Goal: Task Accomplishment & Management: Use online tool/utility

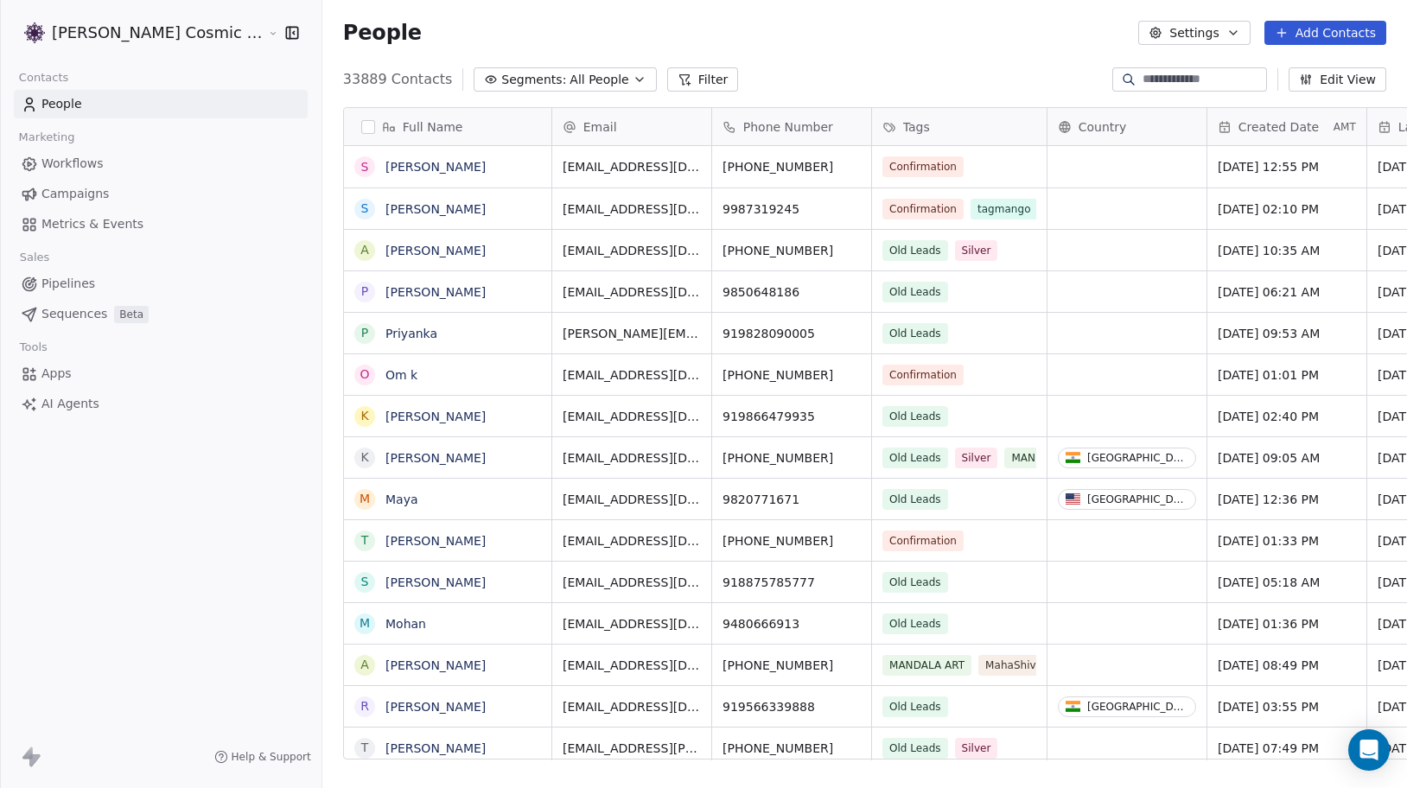
scroll to position [693, 1118]
click at [1362, 755] on icon "Open Intercom Messenger" at bounding box center [1369, 750] width 20 height 22
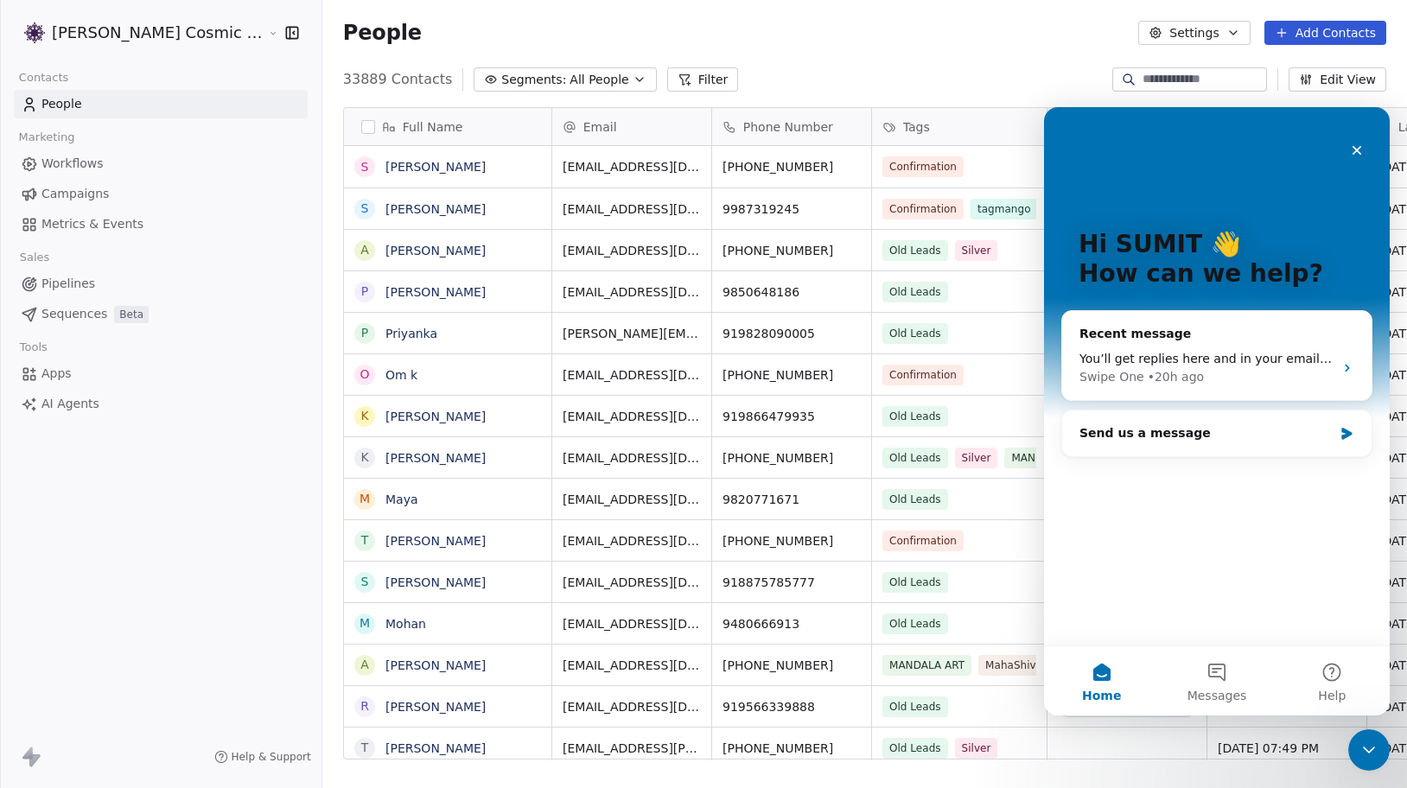
scroll to position [0, 0]
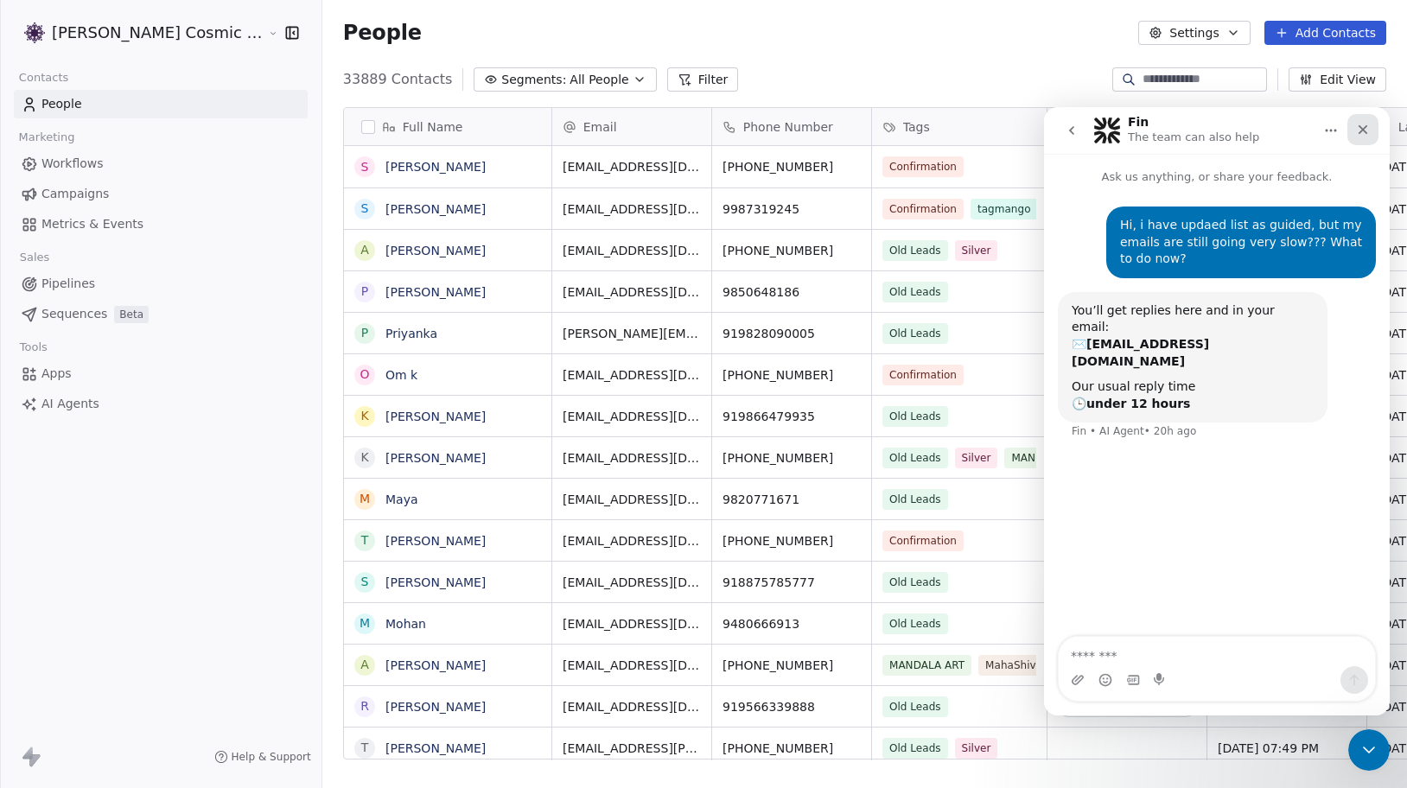
click at [1358, 134] on icon "Close" at bounding box center [1363, 130] width 14 height 14
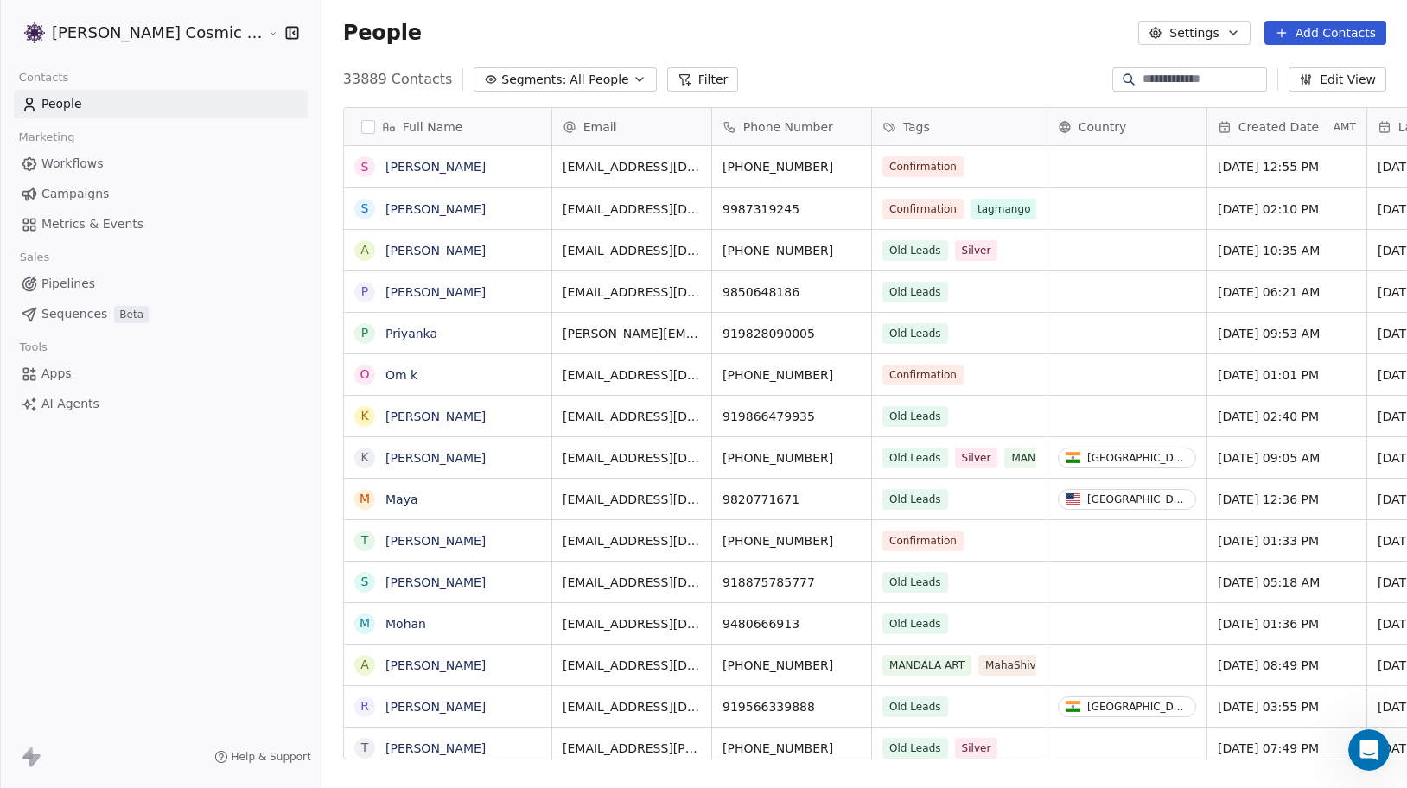
click at [101, 197] on span "Campaigns" at bounding box center [74, 194] width 67 height 18
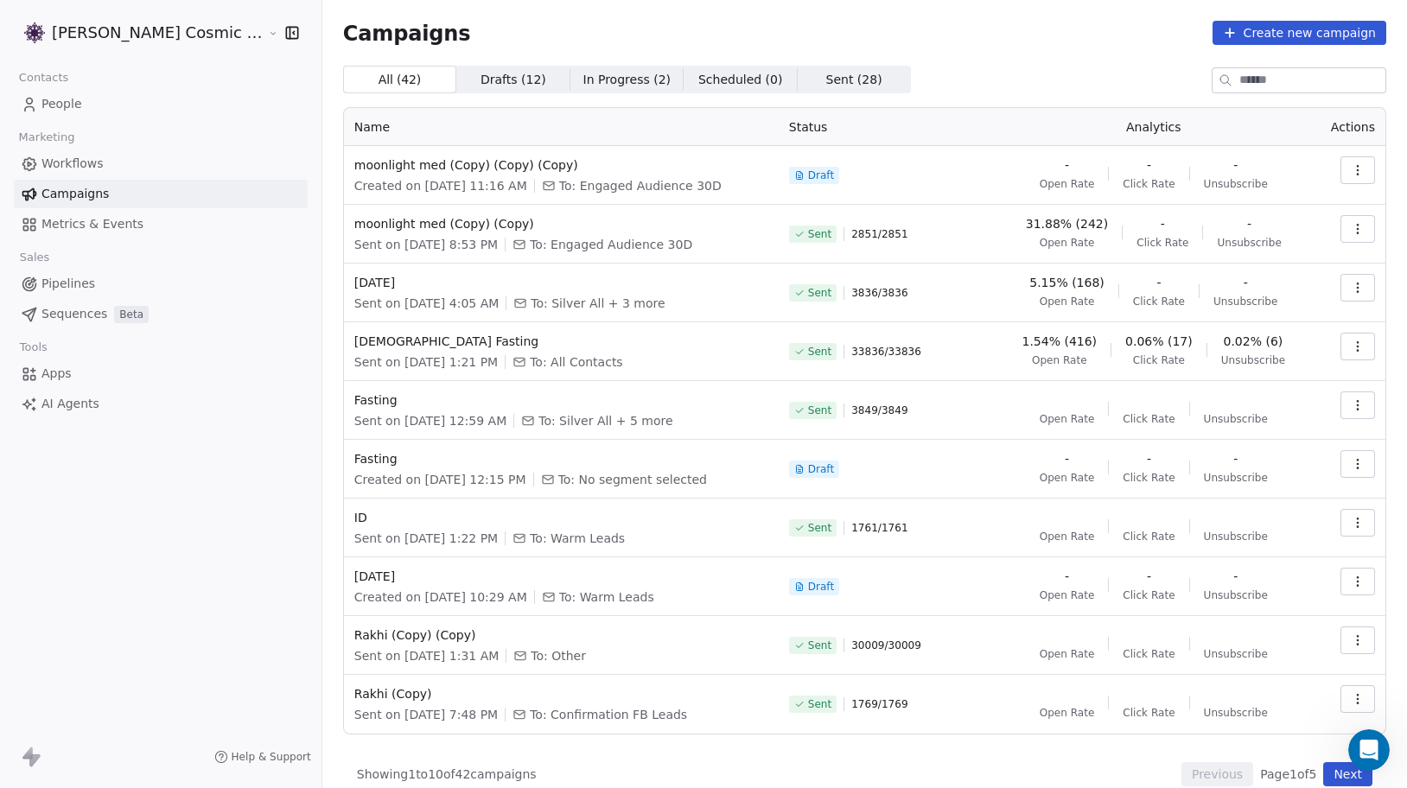
click at [1352, 172] on icon "button" at bounding box center [1358, 170] width 14 height 14
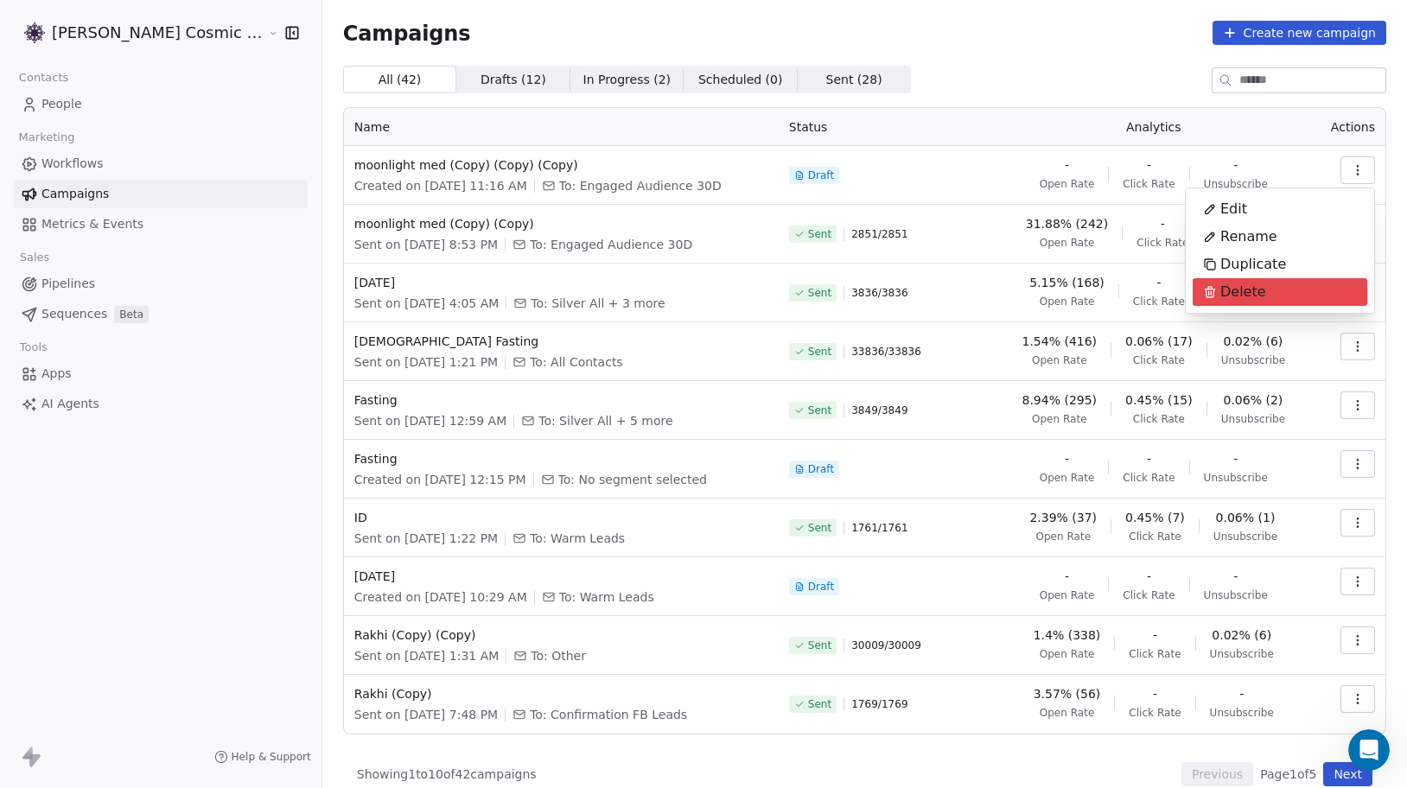
click at [1138, 167] on html "[PERSON_NAME] Cosmic Academy LLP Contacts People Marketing Workflows Campaigns …" at bounding box center [703, 394] width 1407 height 788
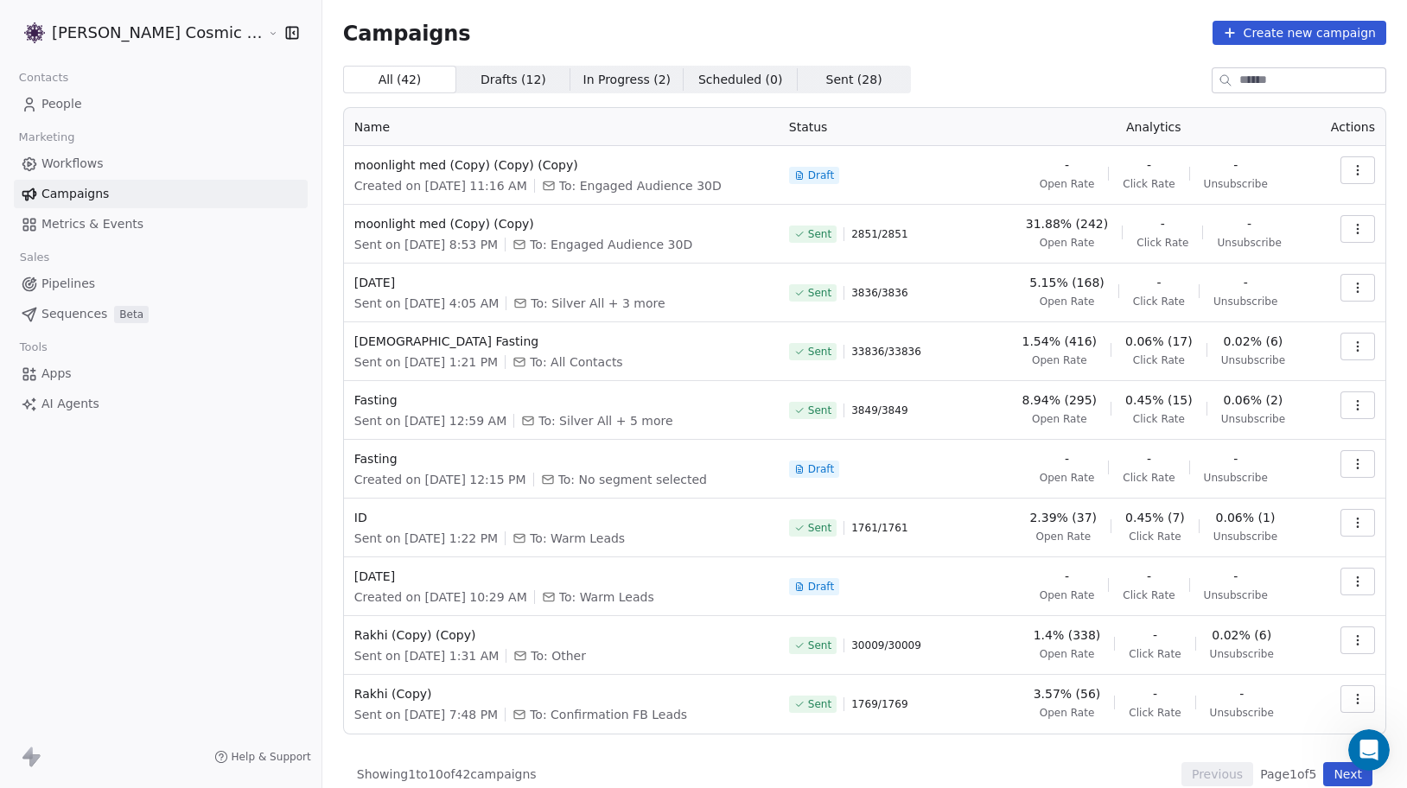
click at [1351, 230] on icon "button" at bounding box center [1358, 229] width 14 height 14
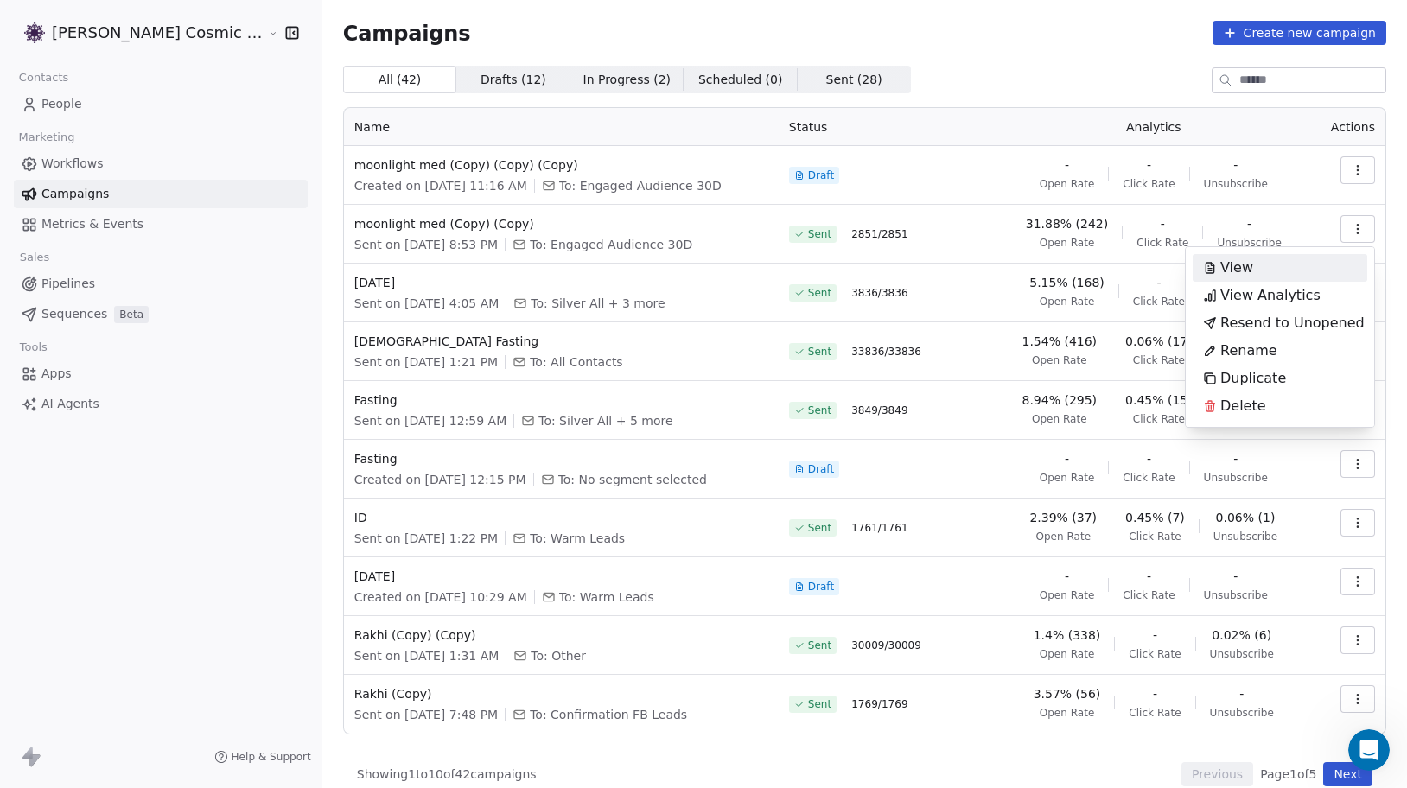
click at [1362, 168] on html "[PERSON_NAME] Cosmic Academy LLP Contacts People Marketing Workflows Campaigns …" at bounding box center [703, 394] width 1407 height 788
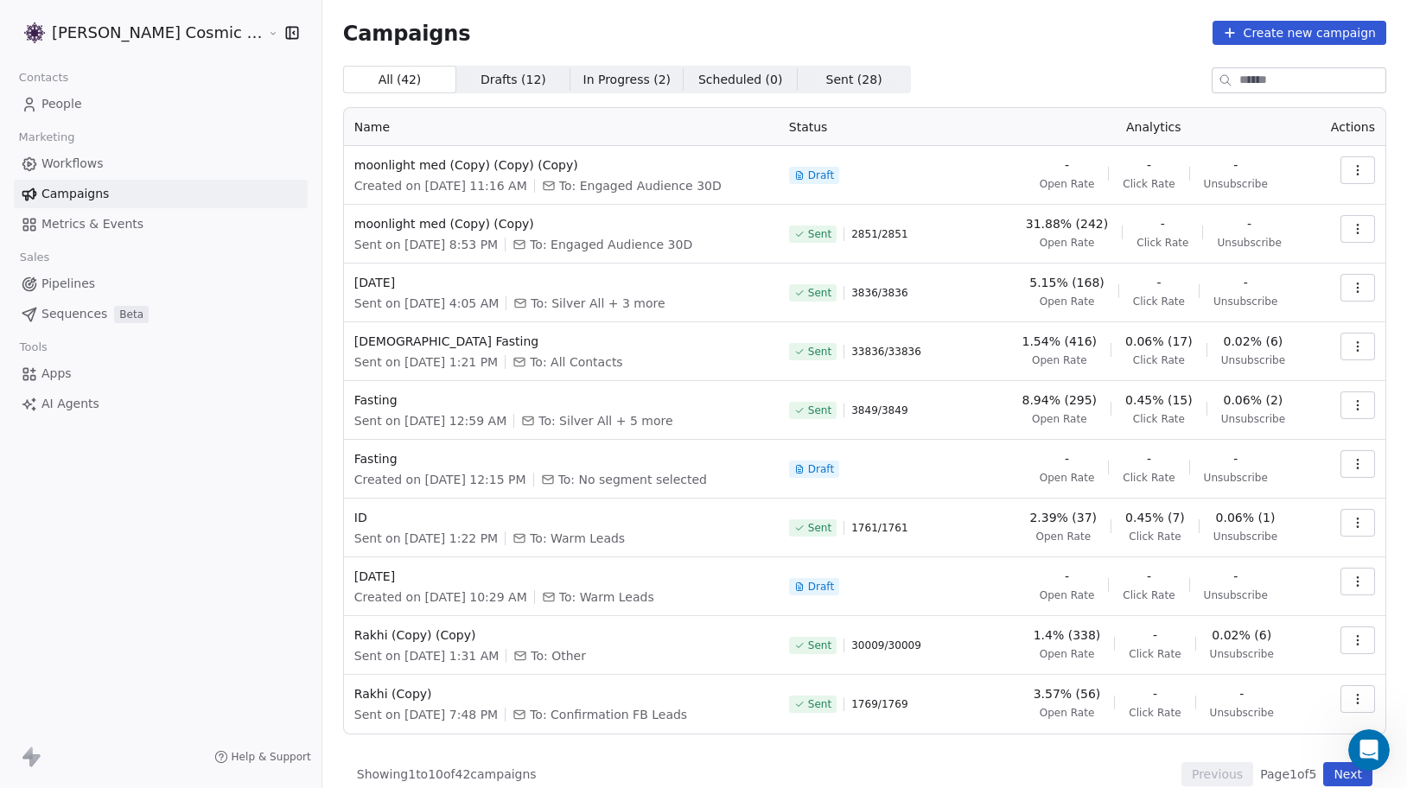
click at [1362, 168] on icon "button" at bounding box center [1358, 170] width 14 height 14
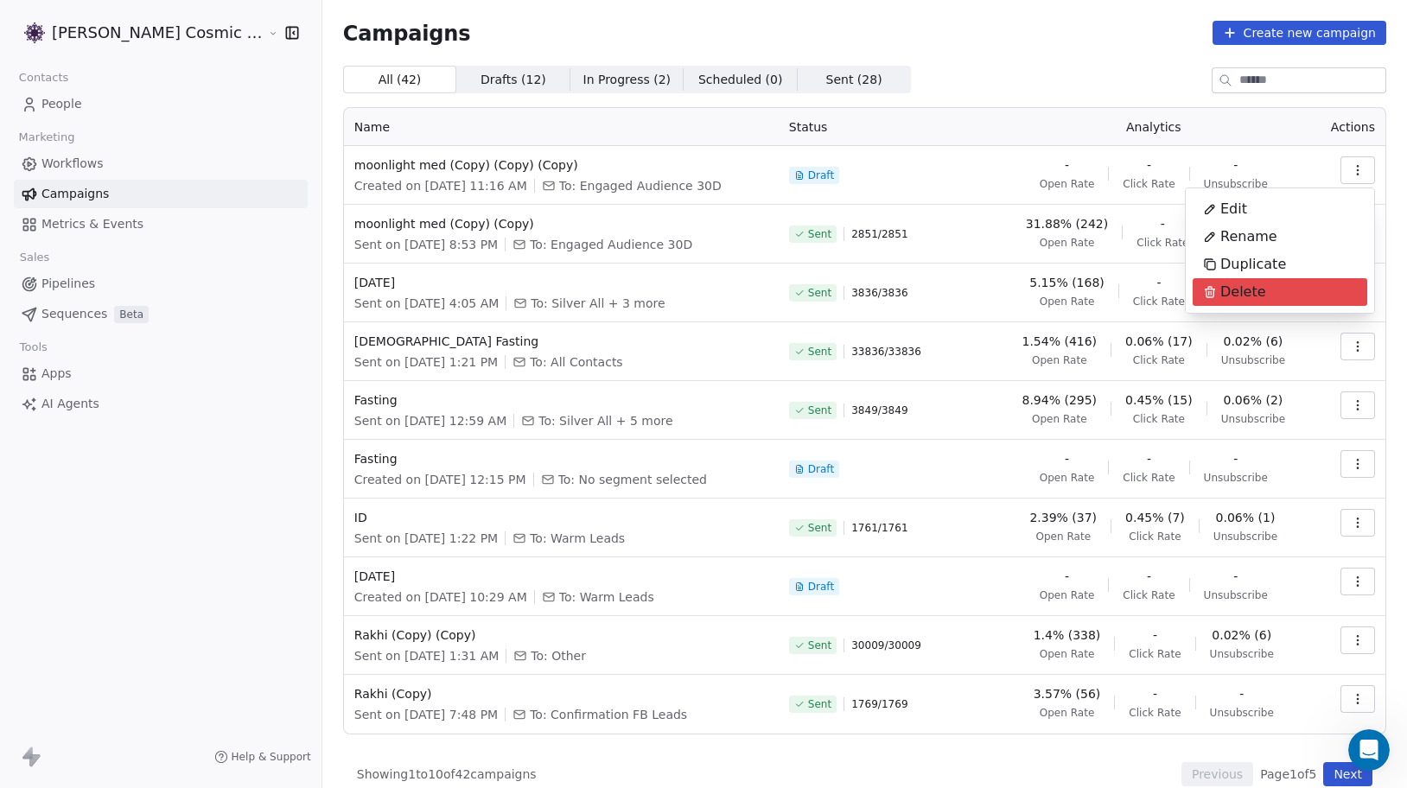
click at [1065, 80] on html "[PERSON_NAME] Cosmic Academy LLP Contacts People Marketing Workflows Campaigns …" at bounding box center [703, 394] width 1407 height 788
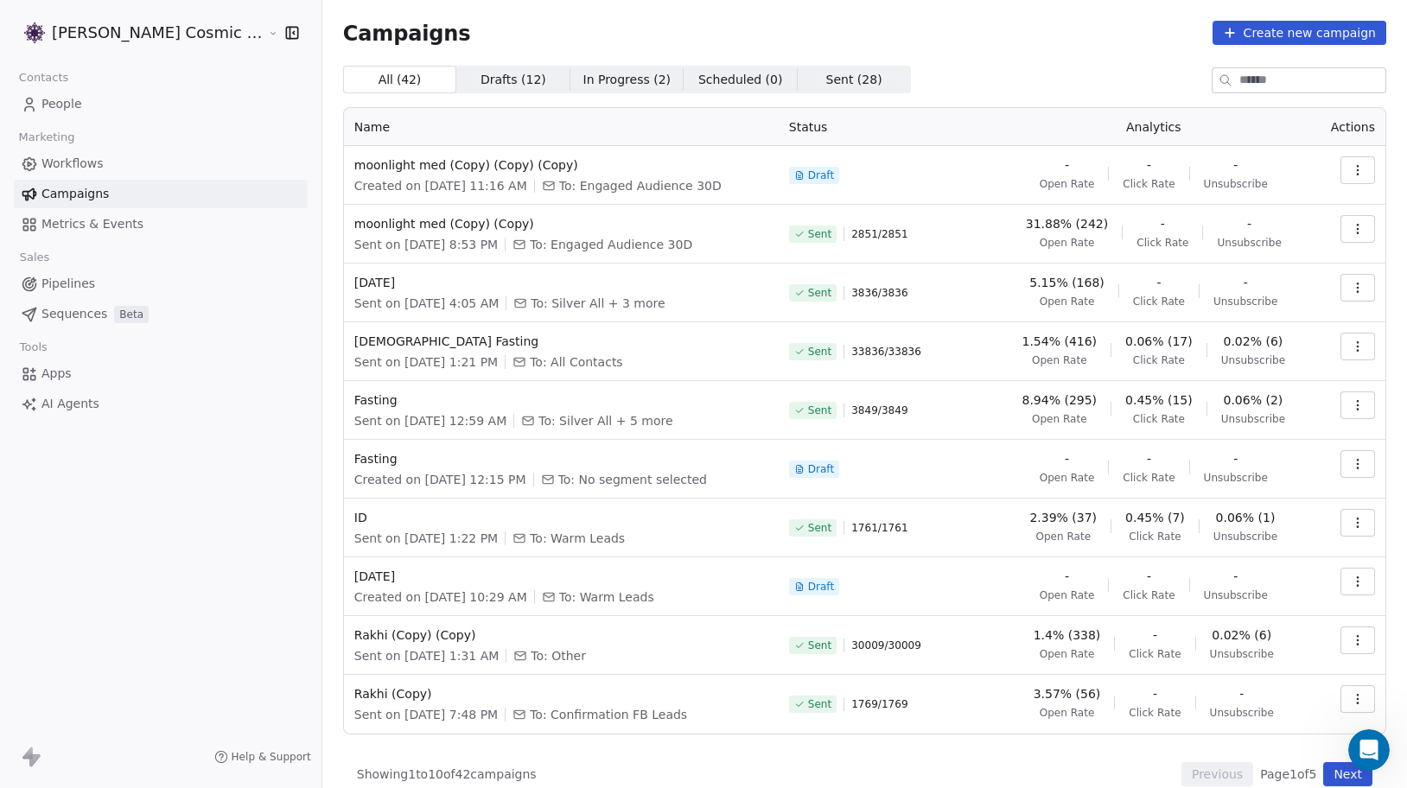
click at [1355, 227] on icon "button" at bounding box center [1358, 229] width 14 height 14
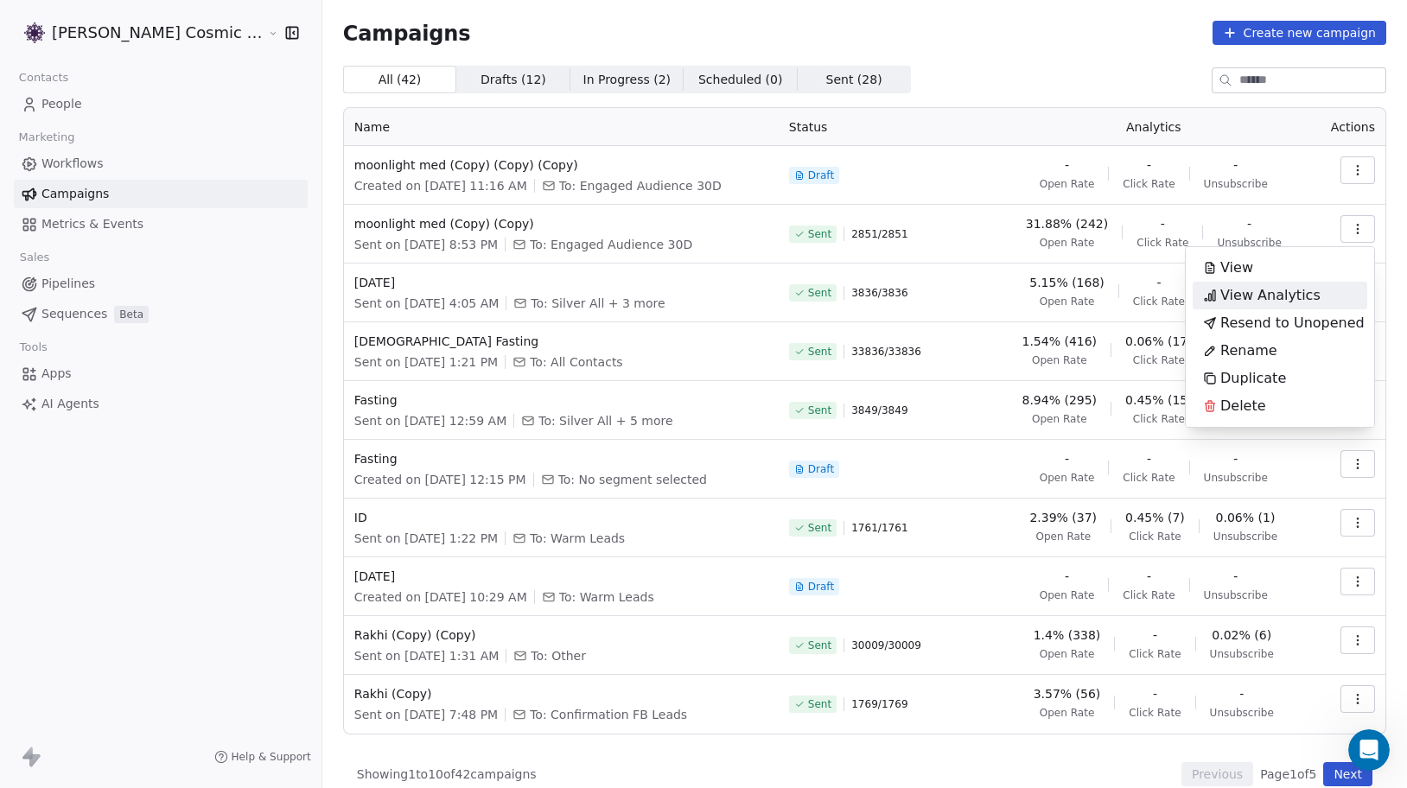
click at [1276, 295] on span "View Analytics" at bounding box center [1271, 295] width 100 height 21
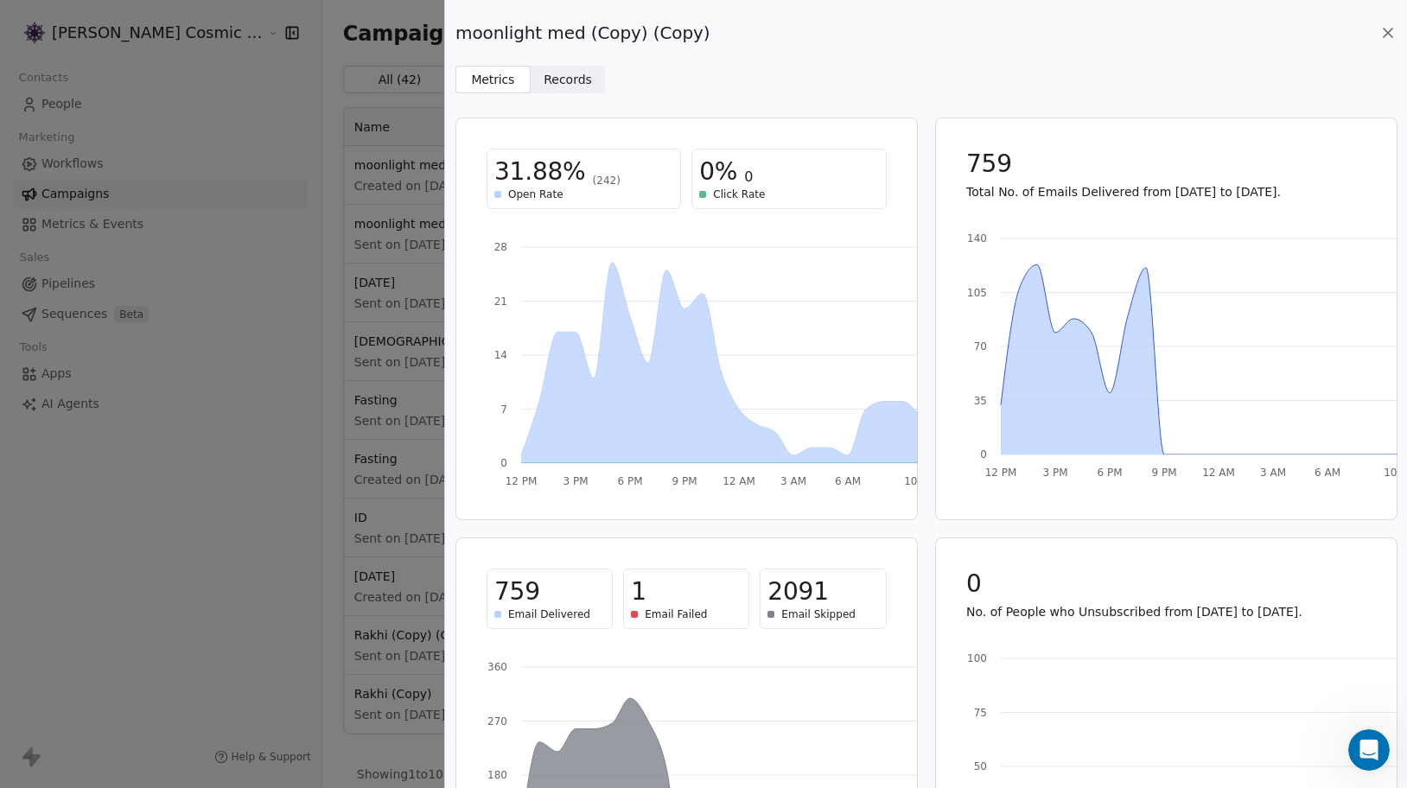
click at [1388, 25] on icon at bounding box center [1388, 32] width 17 height 17
